Goal: Information Seeking & Learning: Find specific fact

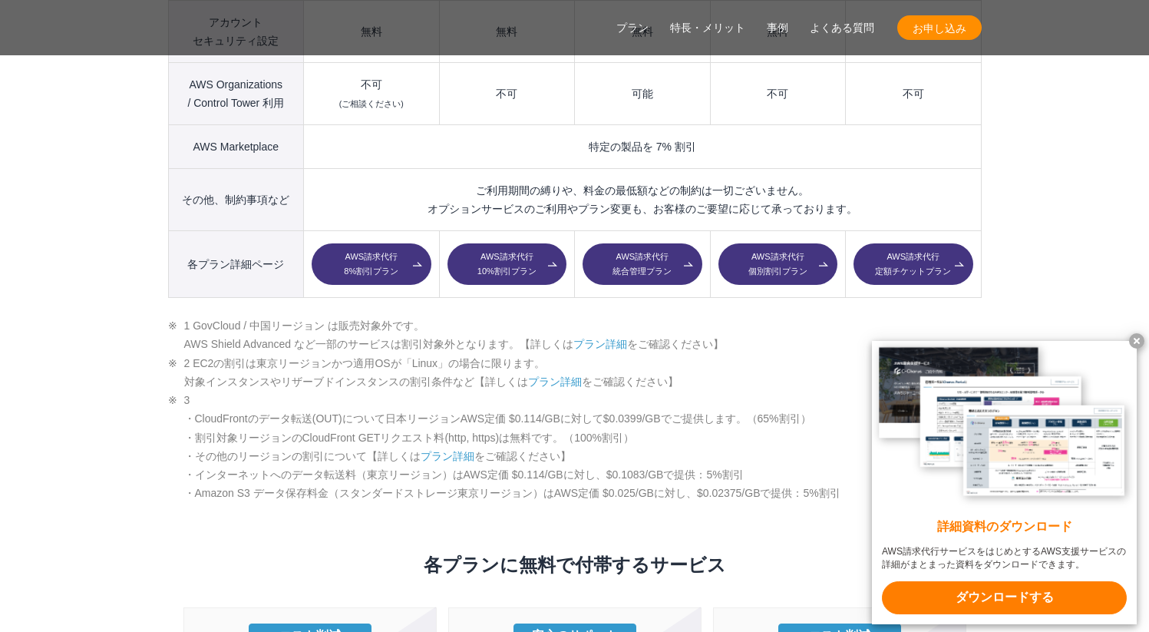
scroll to position [2395, 0]
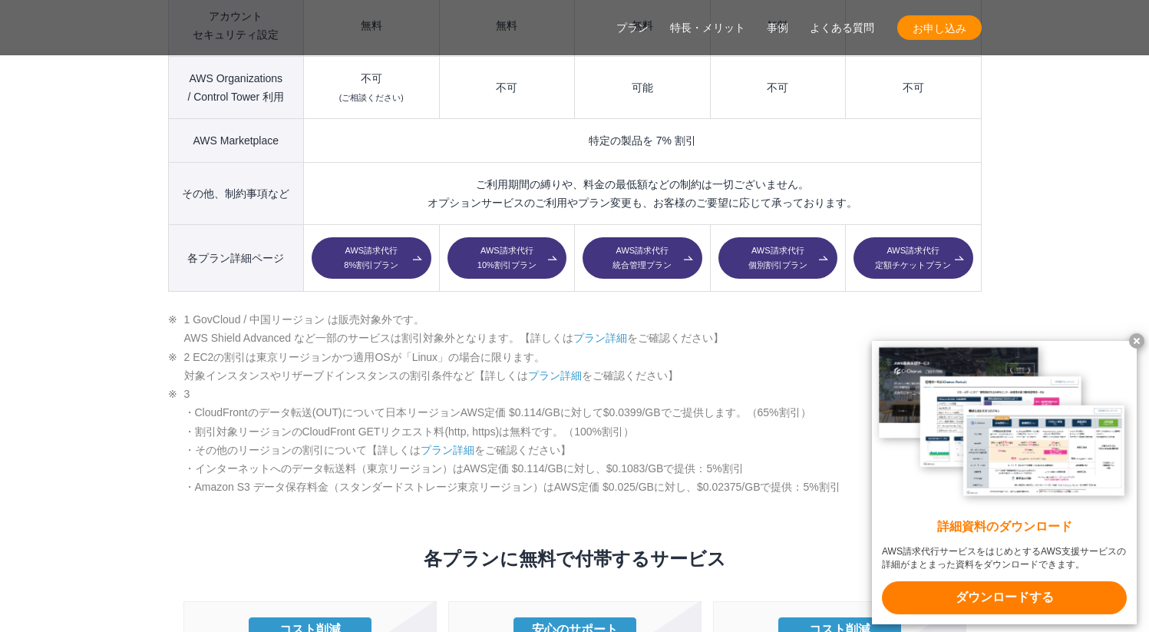
click at [777, 250] on td "AWS請求代行 個別割引プラン" at bounding box center [777, 258] width 135 height 67
click at [783, 239] on link "AWS請求代行 個別割引プラン" at bounding box center [778, 257] width 119 height 41
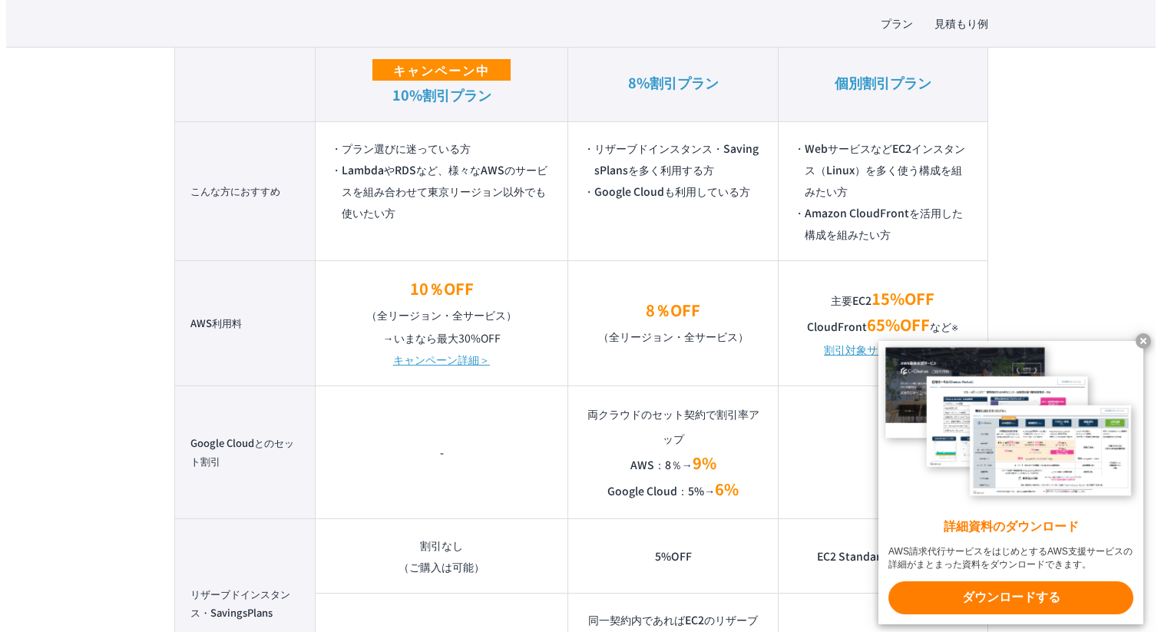
scroll to position [1198, 0]
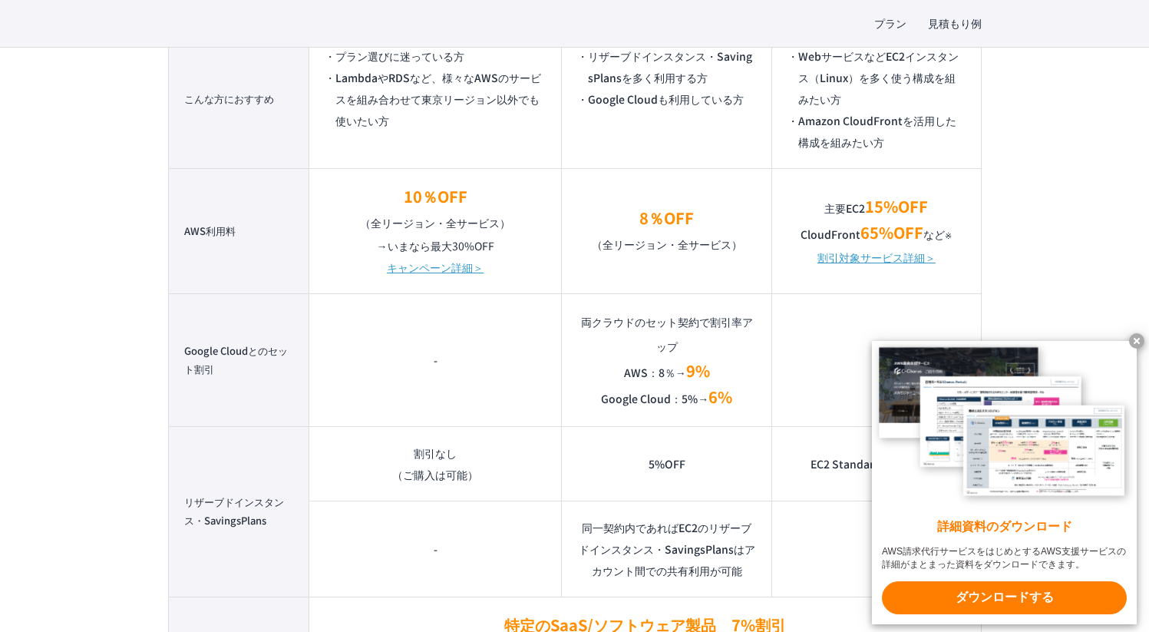
click at [892, 258] on link "割引対象サービス詳細＞" at bounding box center [877, 256] width 118 height 21
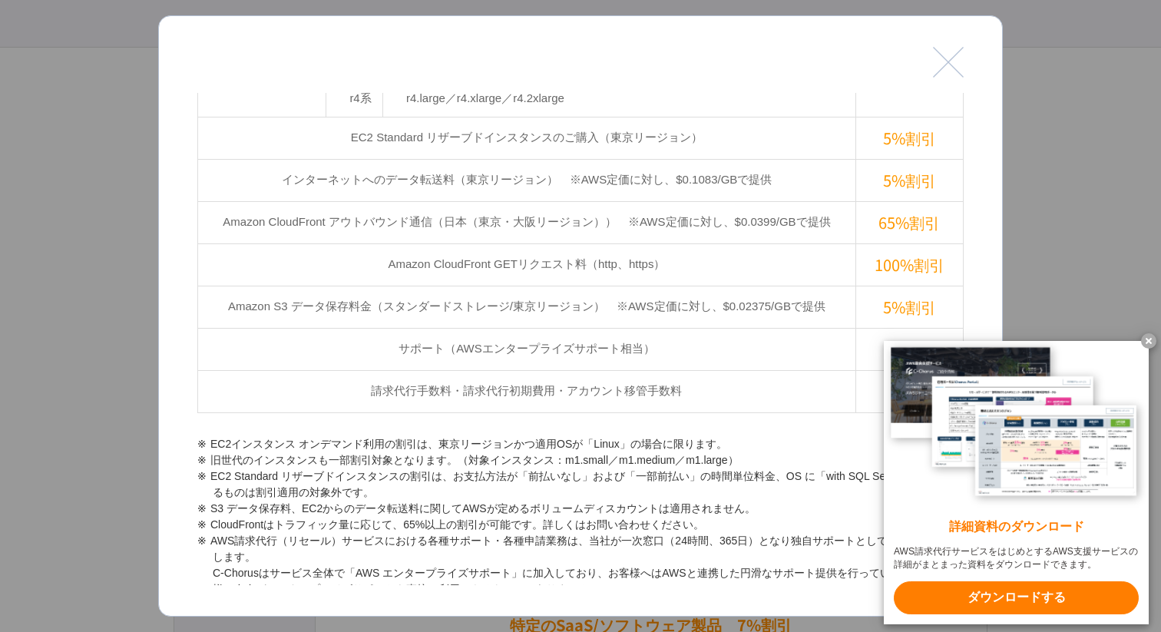
scroll to position [805, 0]
click at [1149, 336] on x-t at bounding box center [1148, 340] width 15 height 15
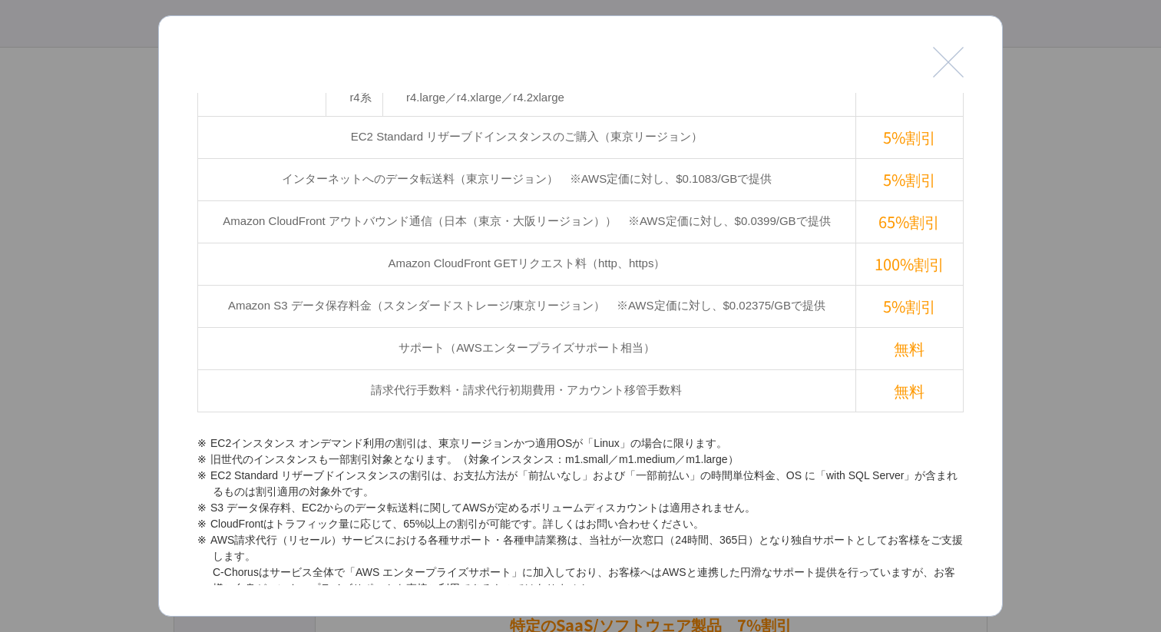
drag, startPoint x: 675, startPoint y: 481, endPoint x: 712, endPoint y: 477, distance: 37.1
copy li "0.0399"
click at [947, 55] on button "閉じる" at bounding box center [948, 62] width 31 height 31
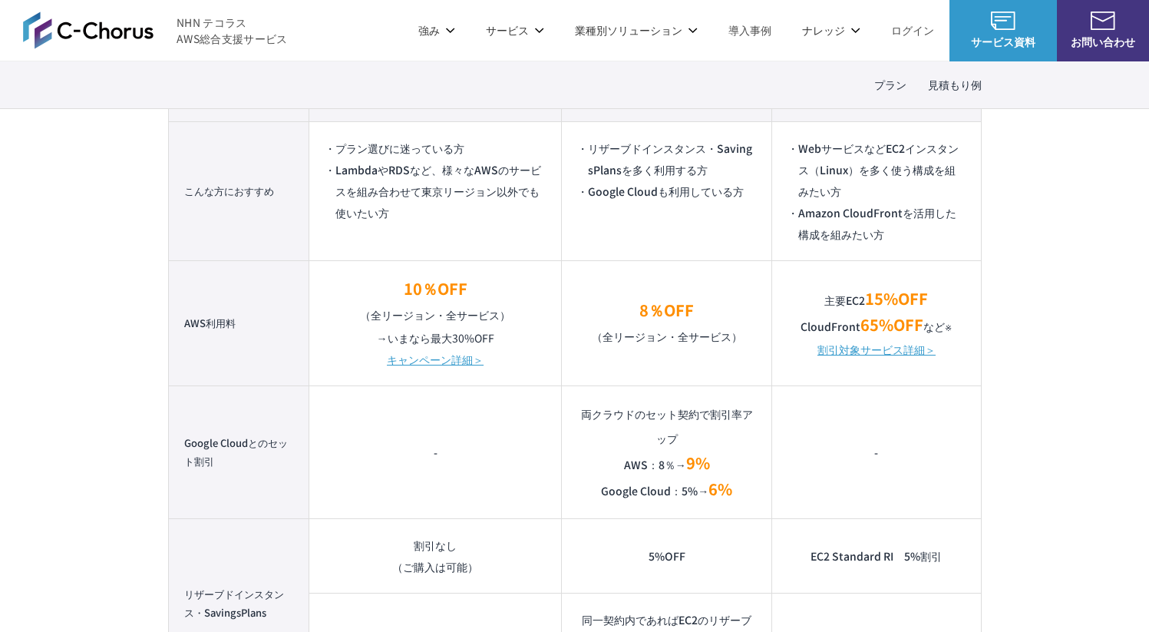
scroll to position [1106, 0]
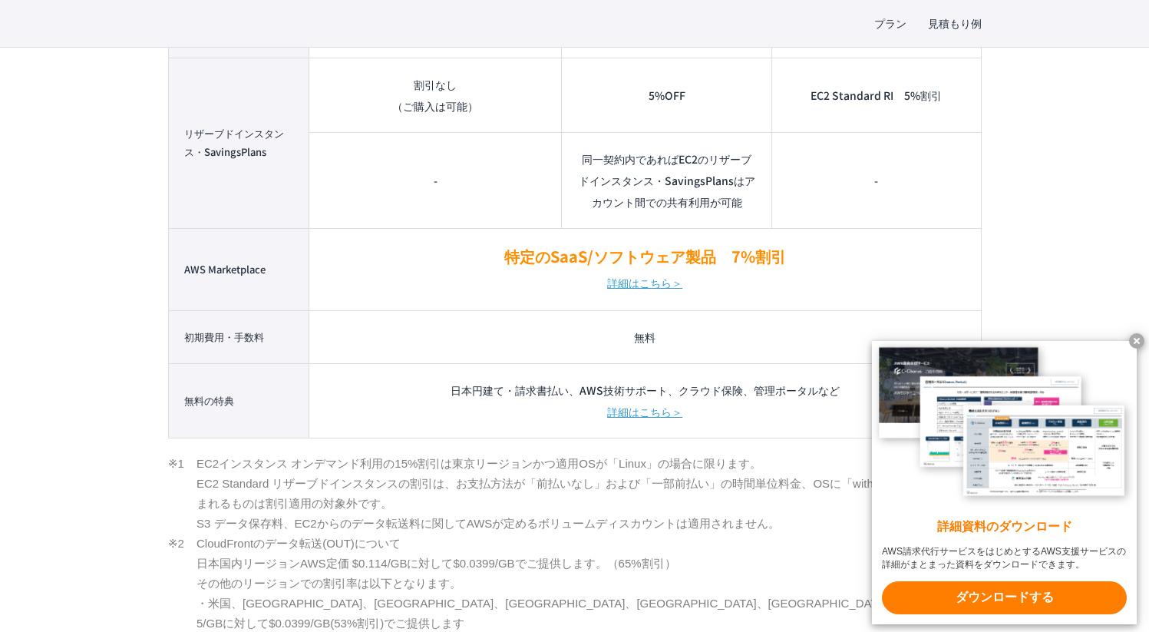
scroll to position [1750, 0]
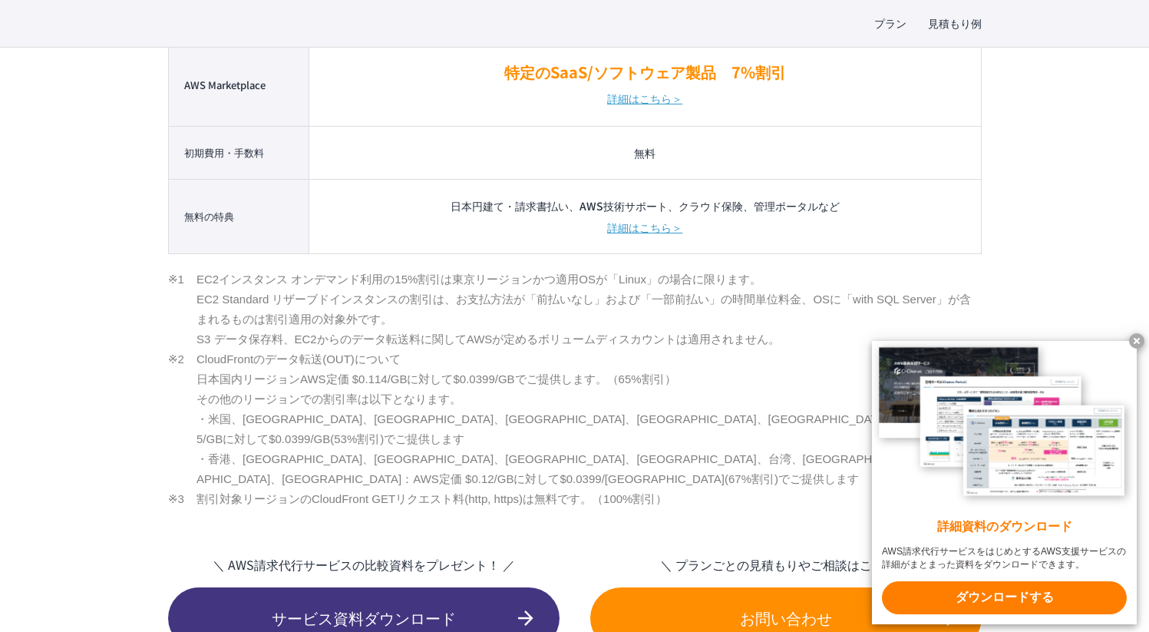
click at [1142, 333] on x-t at bounding box center [1136, 340] width 15 height 15
